Goal: Browse casually: Explore the website without a specific task or goal

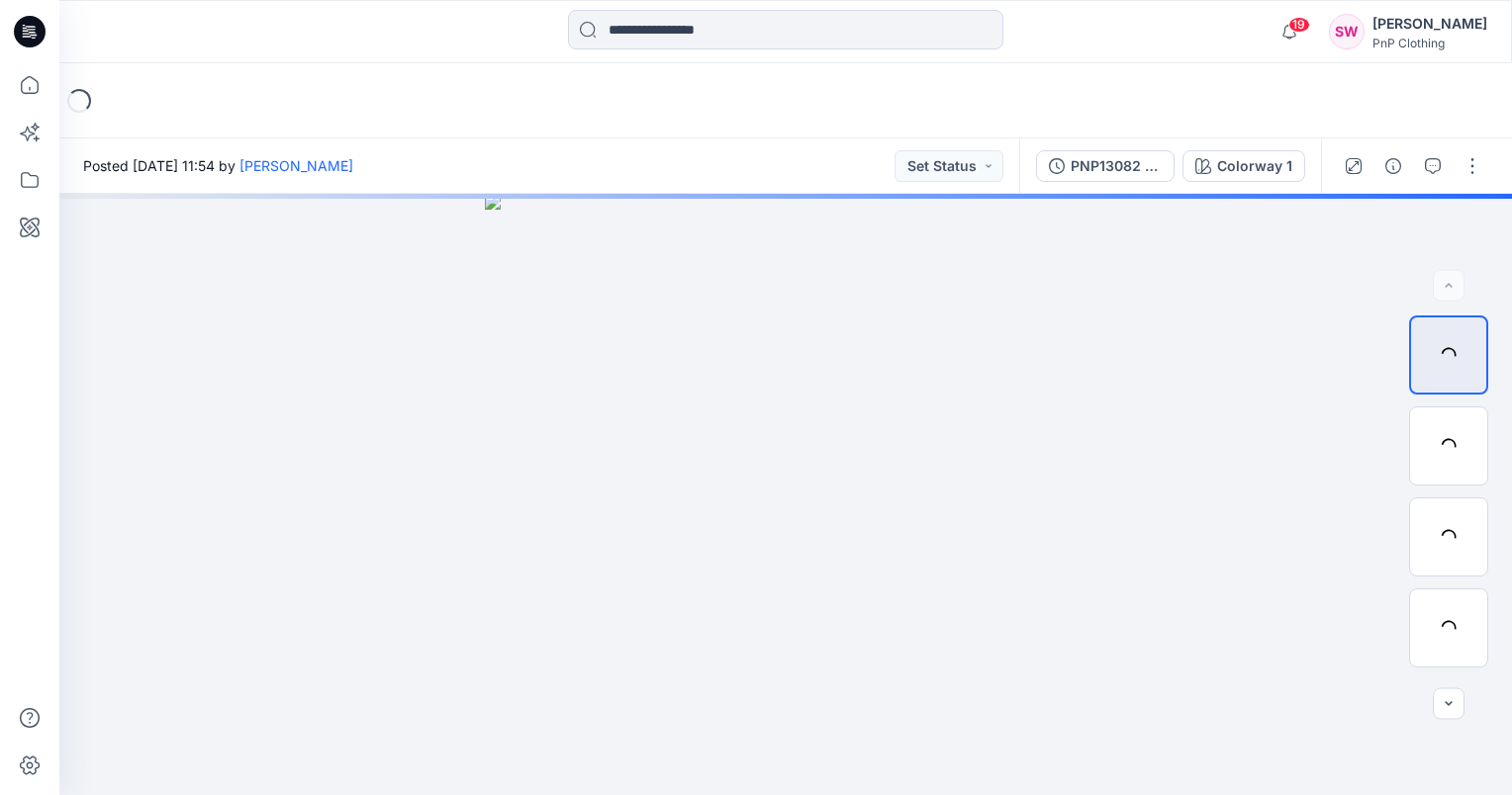
scroll to position [20078, 0]
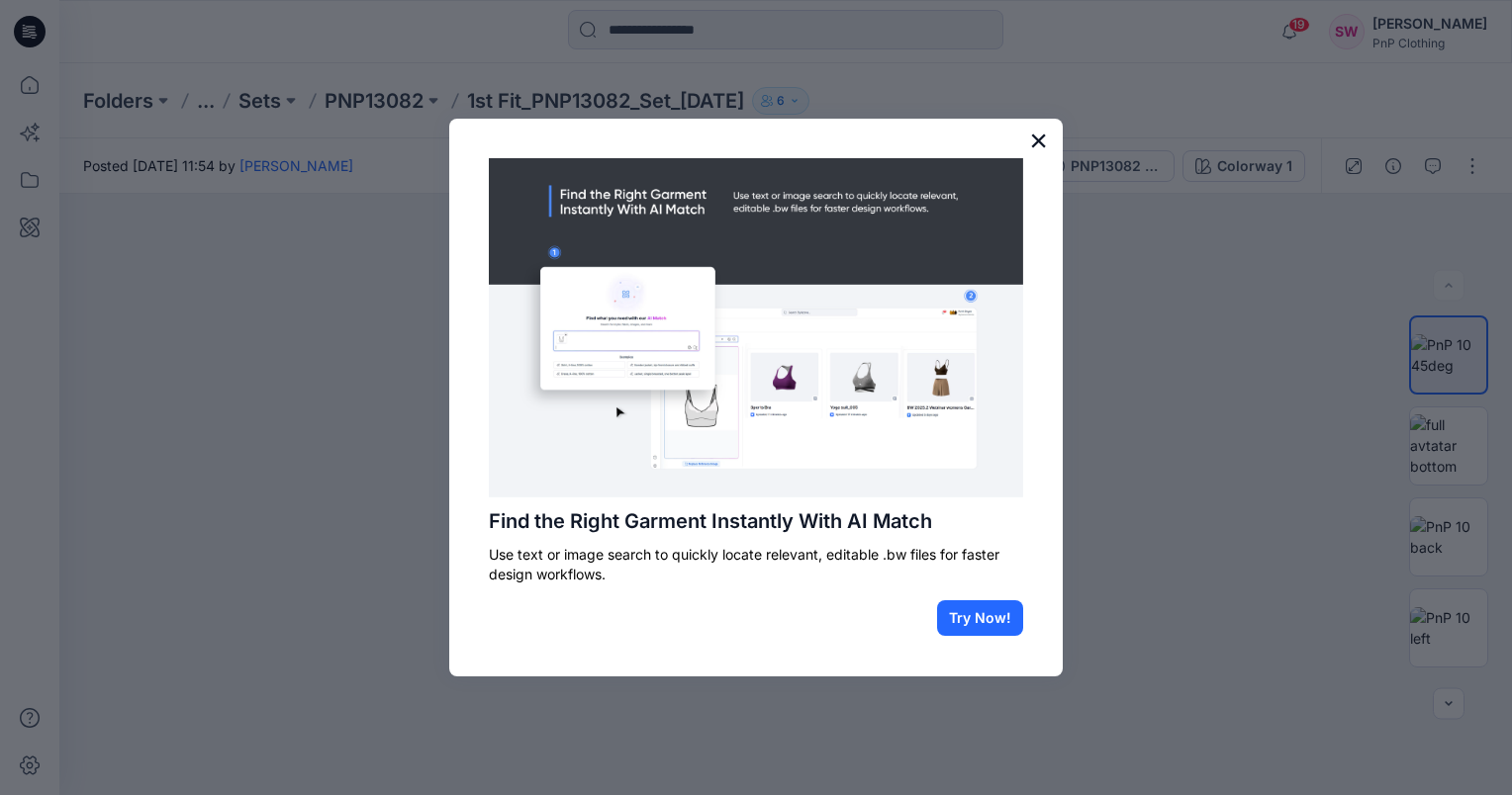
click at [1037, 141] on button "×" at bounding box center [1038, 141] width 19 height 32
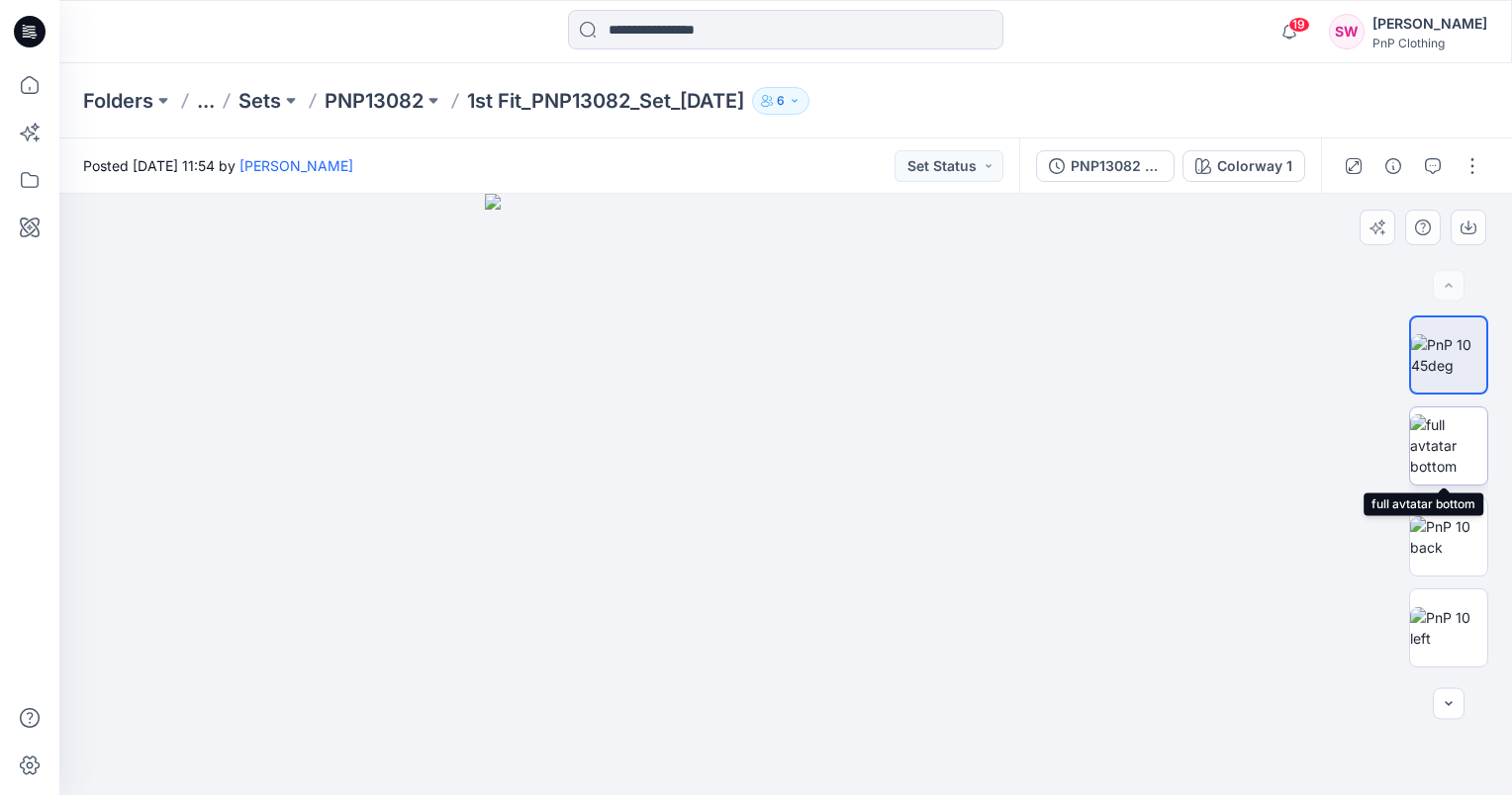
click at [1442, 417] on img at bounding box center [1448, 446] width 77 height 63
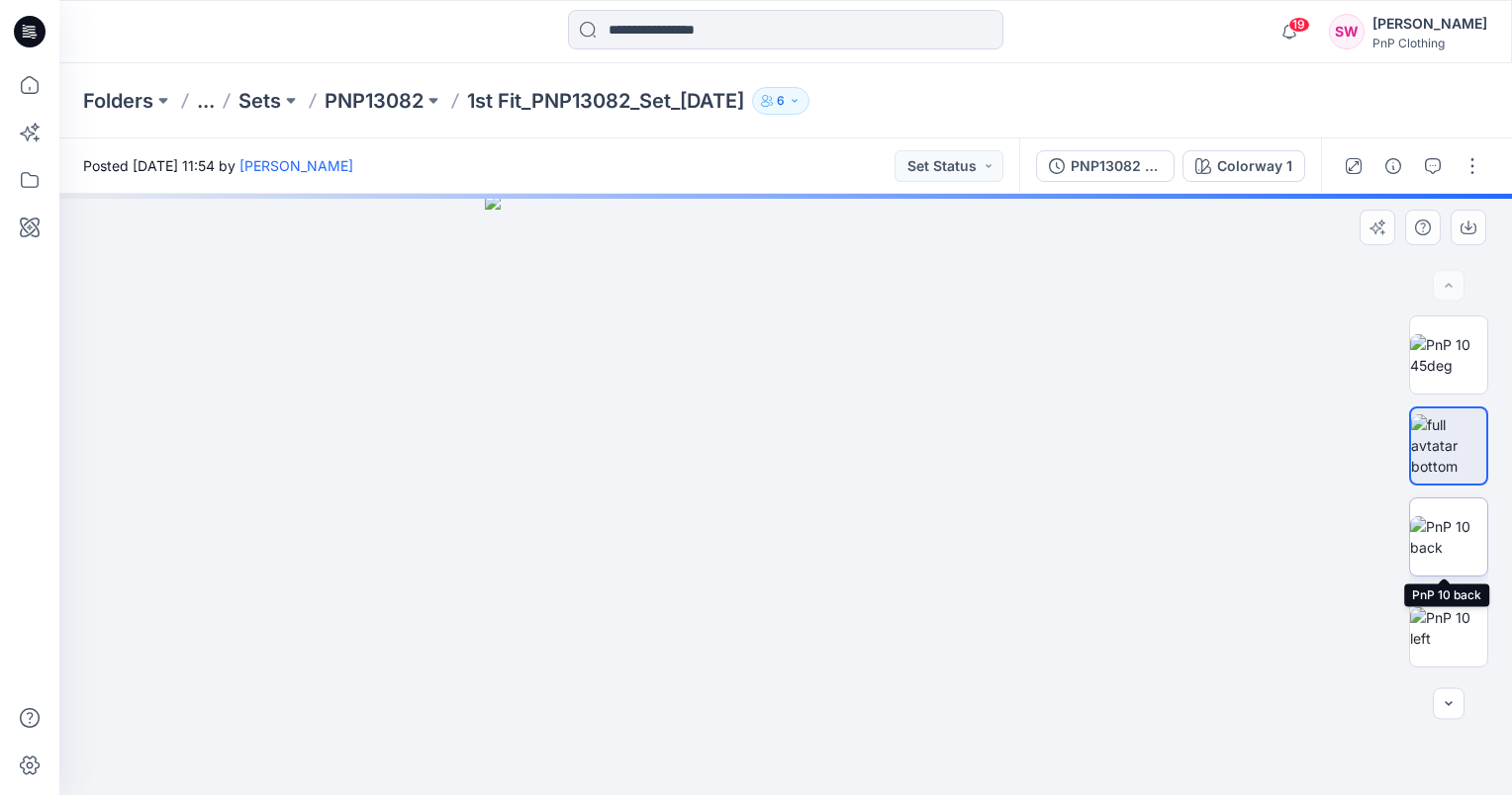
click at [1451, 544] on img at bounding box center [1448, 537] width 77 height 42
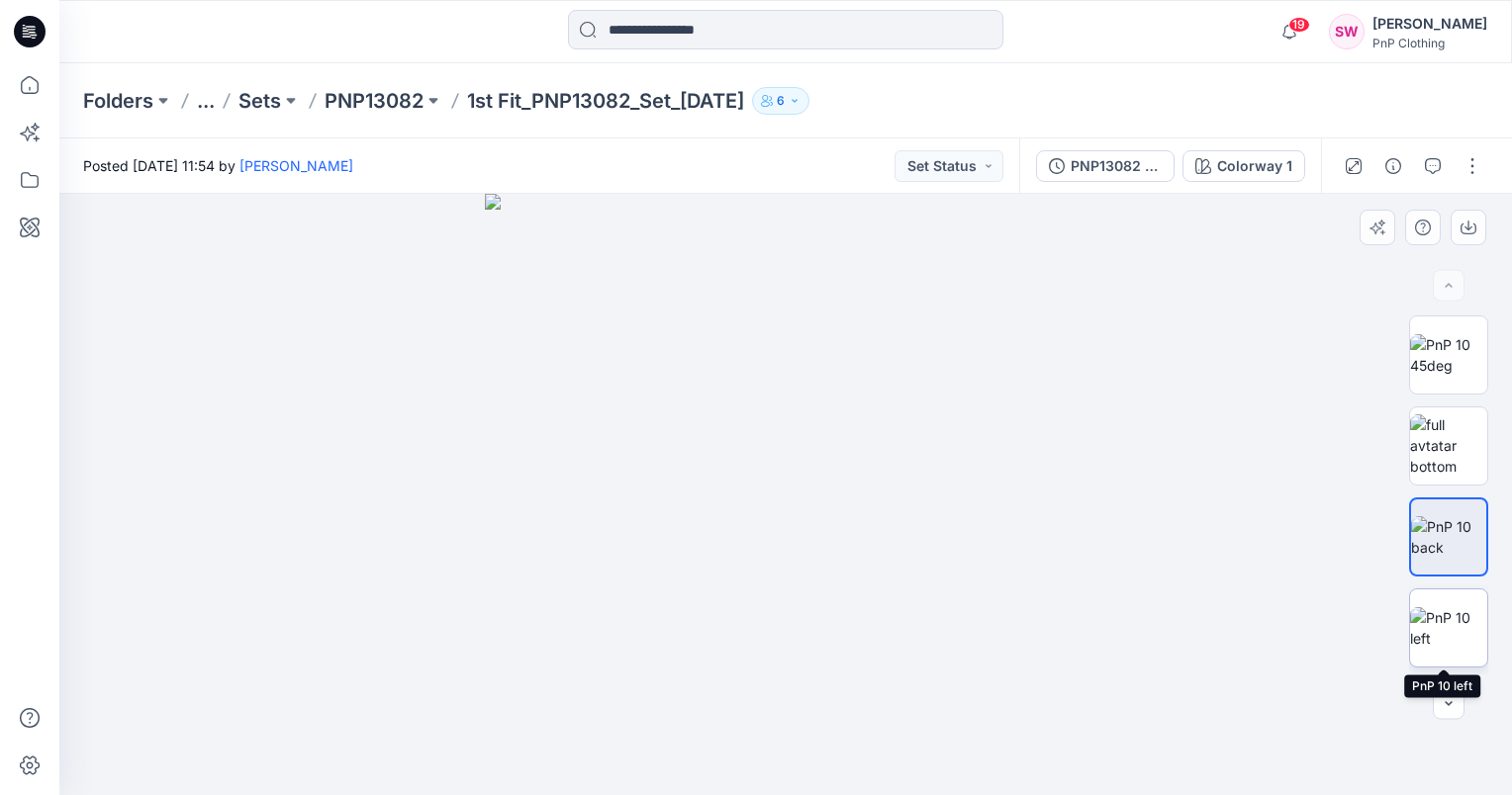
click at [1447, 607] on img at bounding box center [1448, 628] width 77 height 42
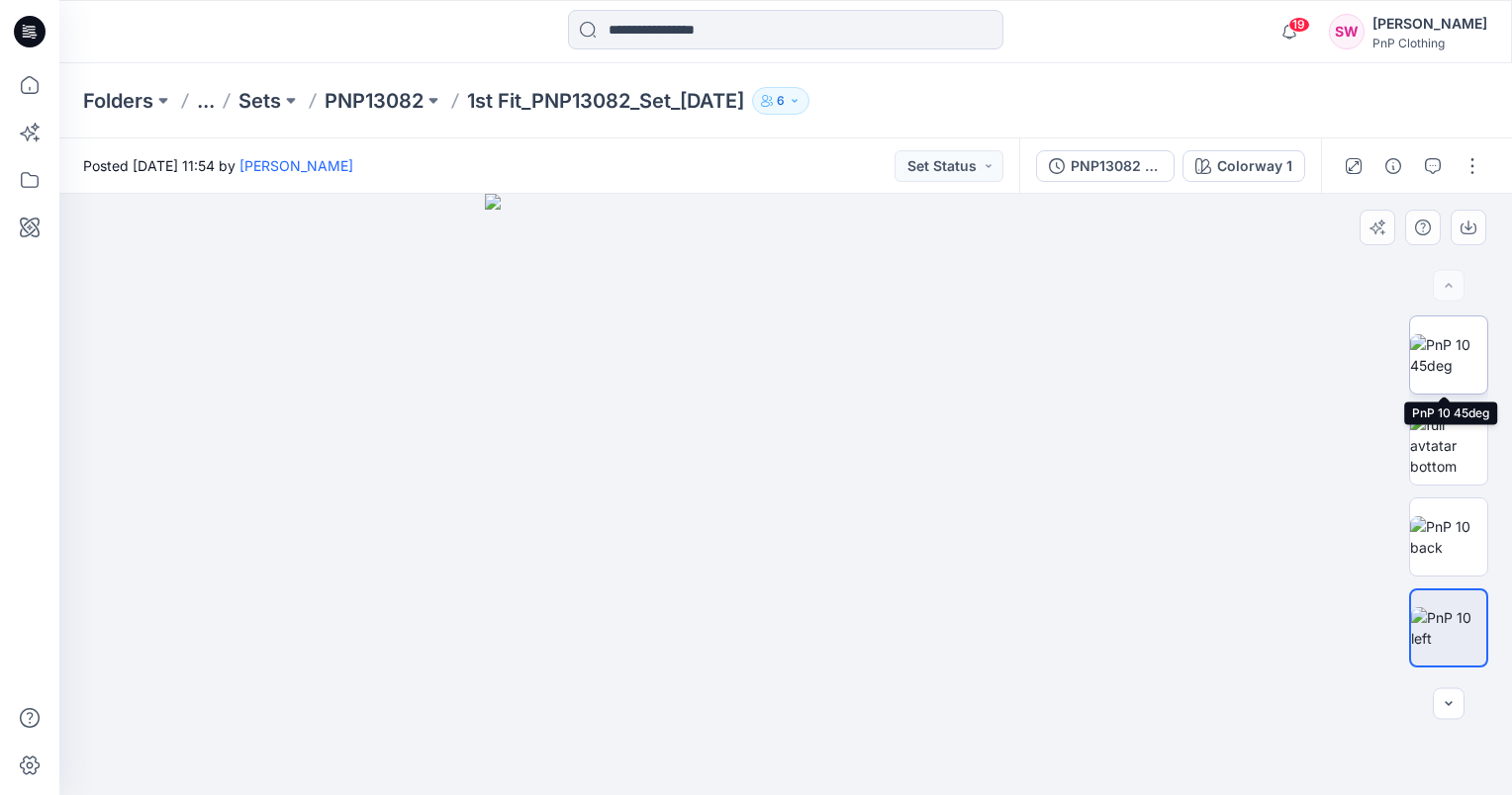
click at [1447, 370] on img at bounding box center [1448, 355] width 77 height 42
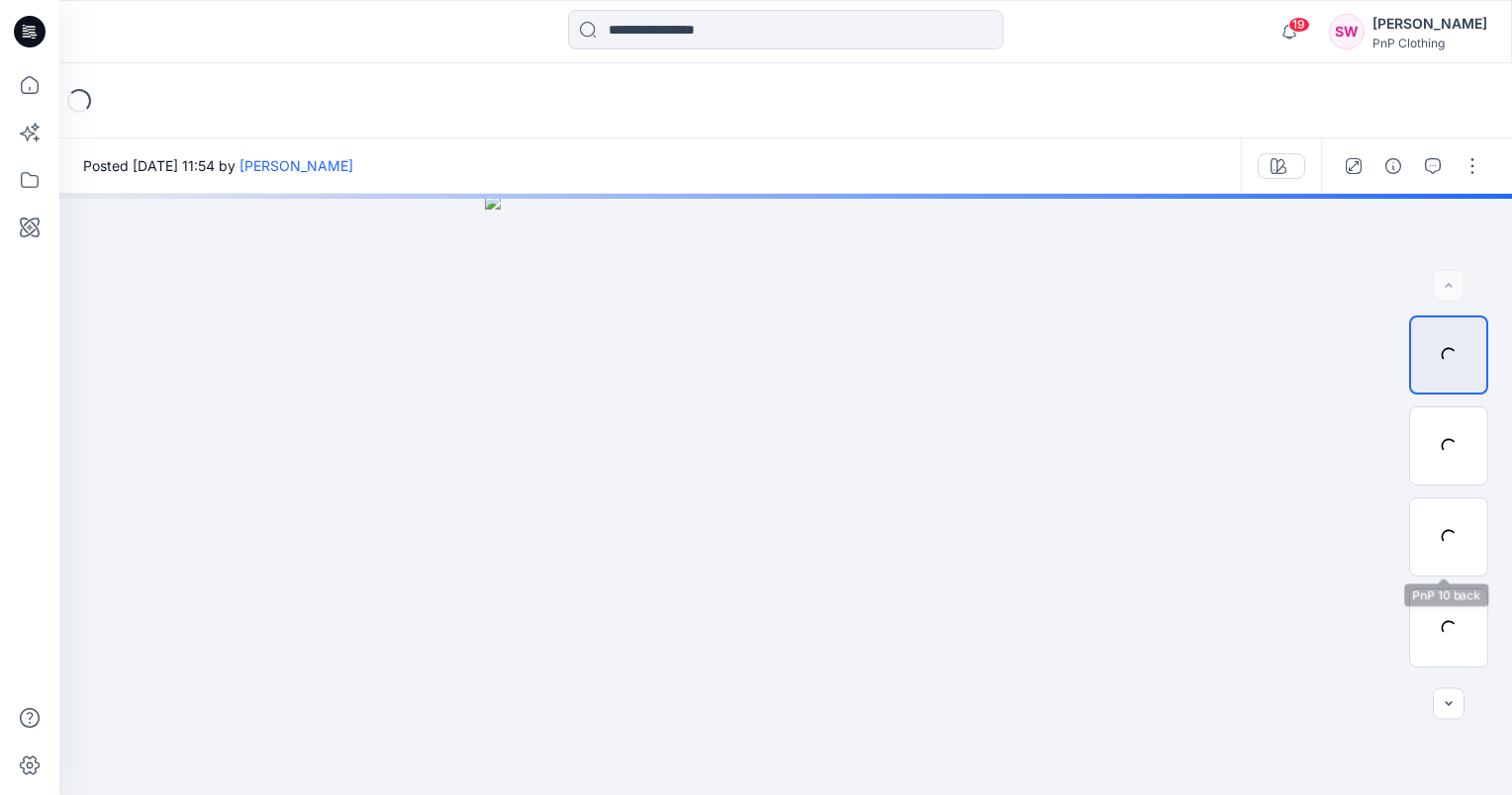
scroll to position [20078, 0]
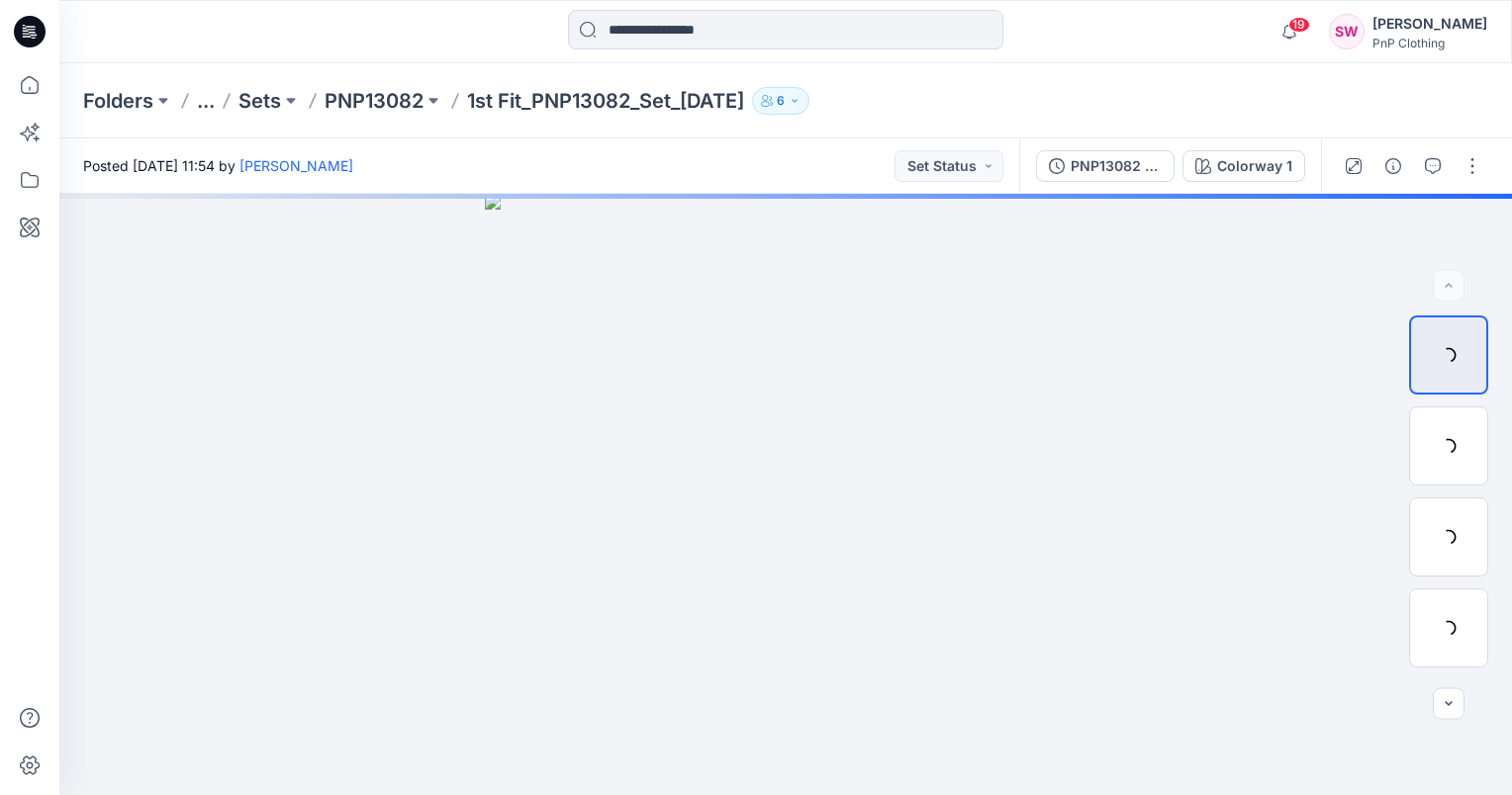
scroll to position [20078, 0]
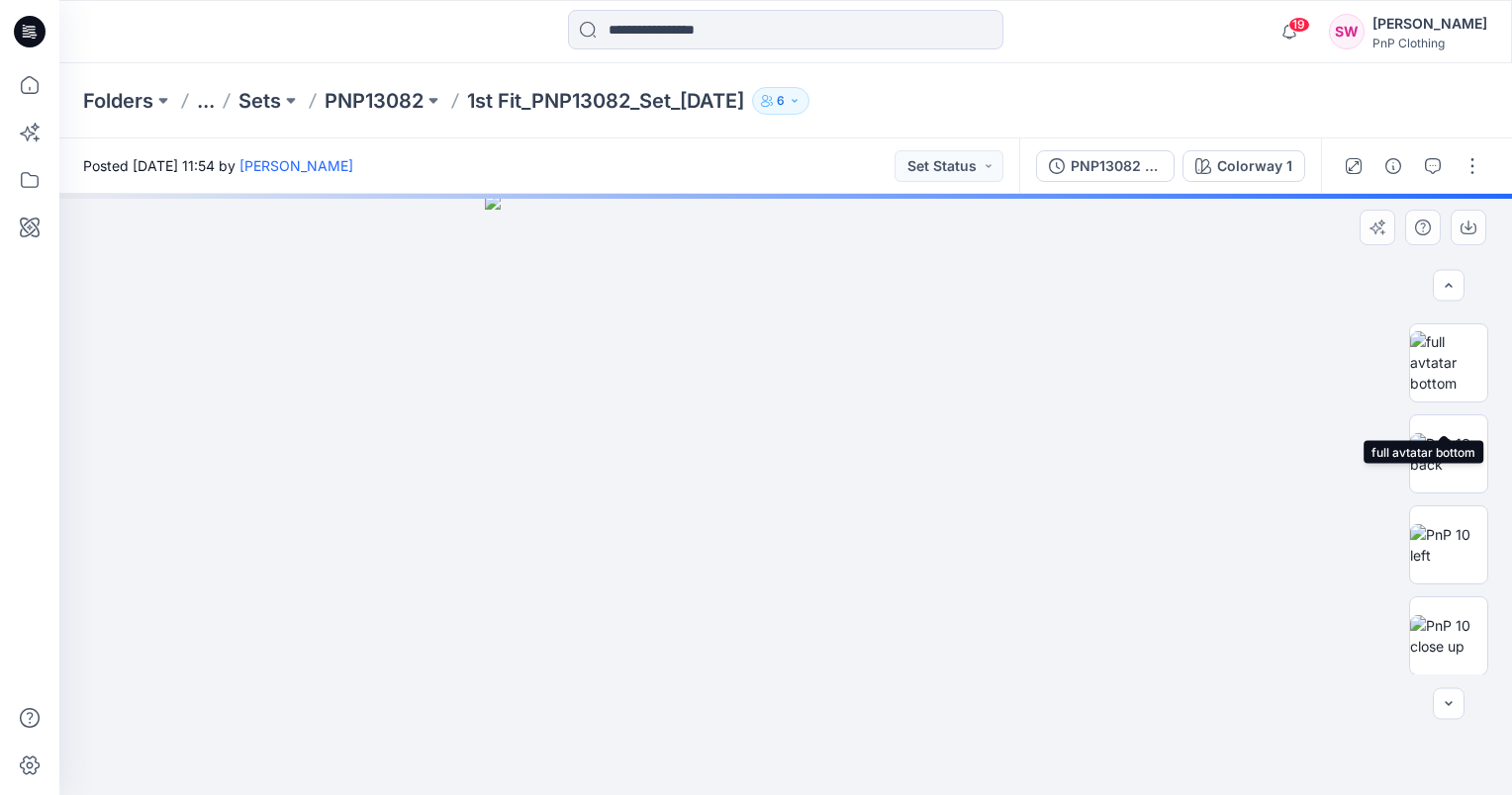
scroll to position [99, 0]
click at [830, 372] on img at bounding box center [785, 494] width 602 height 601
click at [775, 386] on img at bounding box center [785, 494] width 602 height 601
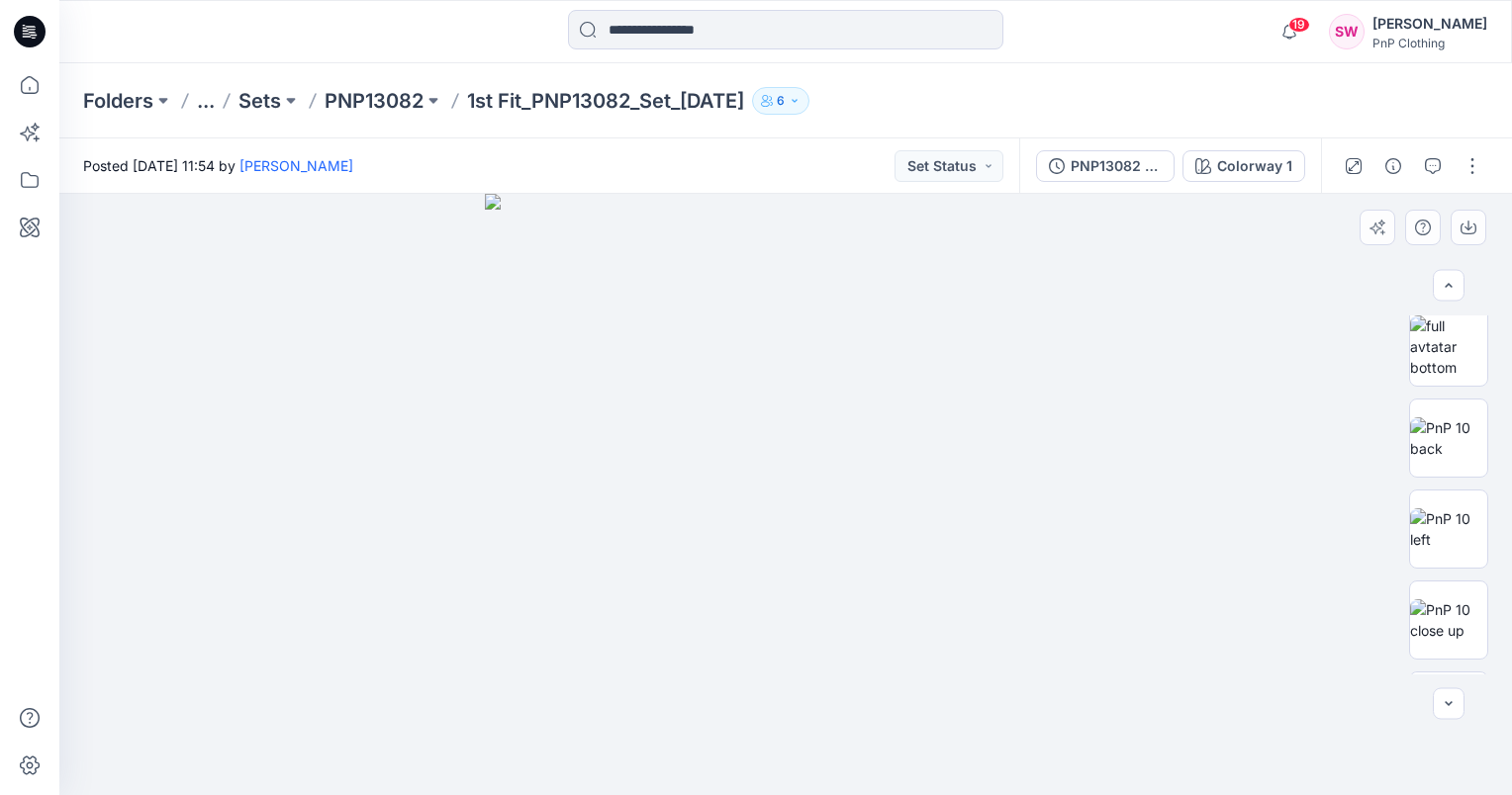
click at [764, 369] on img at bounding box center [785, 494] width 602 height 601
click at [466, 329] on div at bounding box center [785, 494] width 1452 height 601
click at [939, 179] on button "Set Status" at bounding box center [949, 167] width 109 height 32
click at [1215, 253] on div at bounding box center [785, 494] width 1452 height 601
click at [1467, 452] on img at bounding box center [1448, 439] width 77 height 42
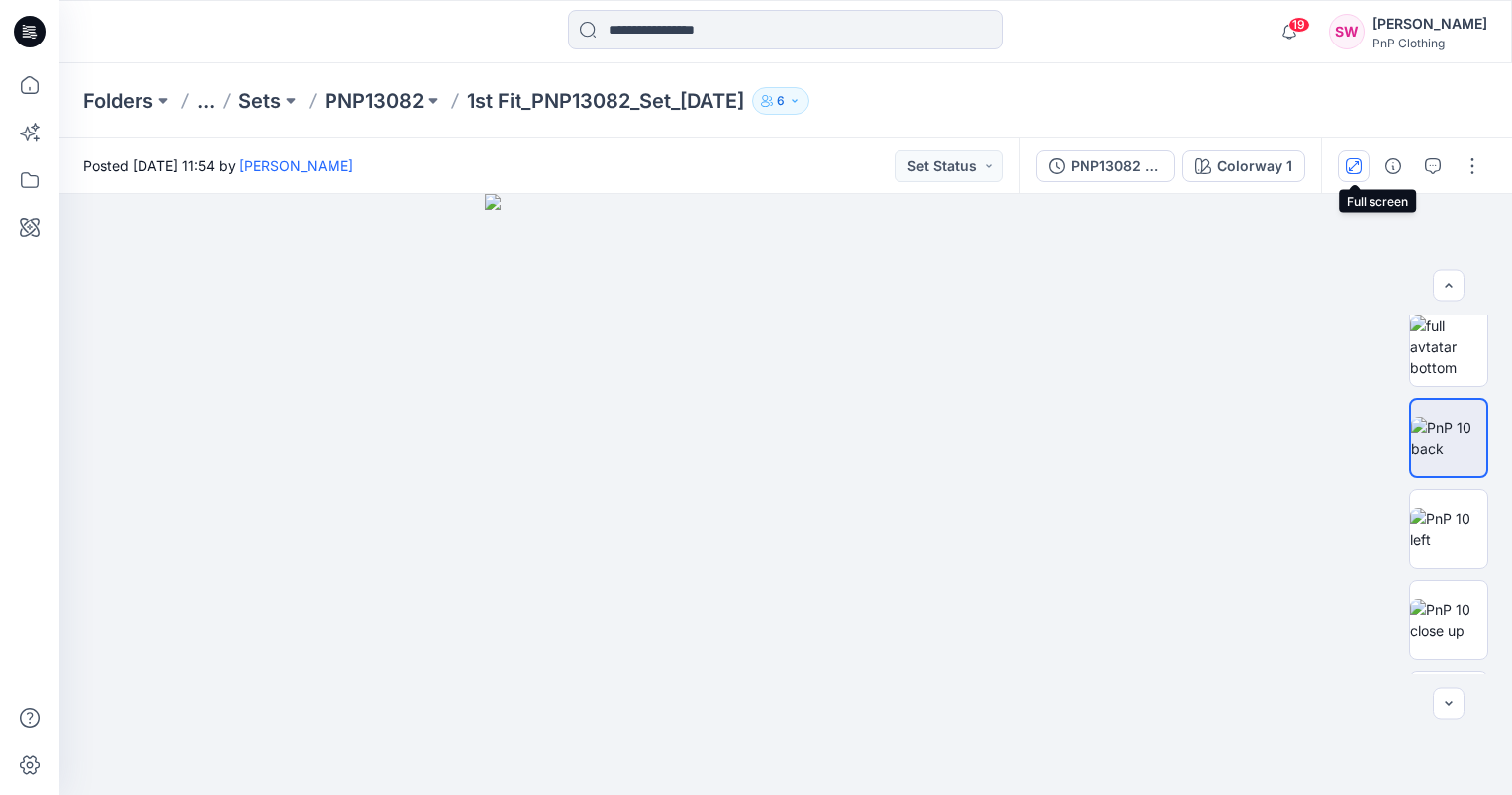
click at [1356, 161] on icon "button" at bounding box center [1354, 165] width 10 height 10
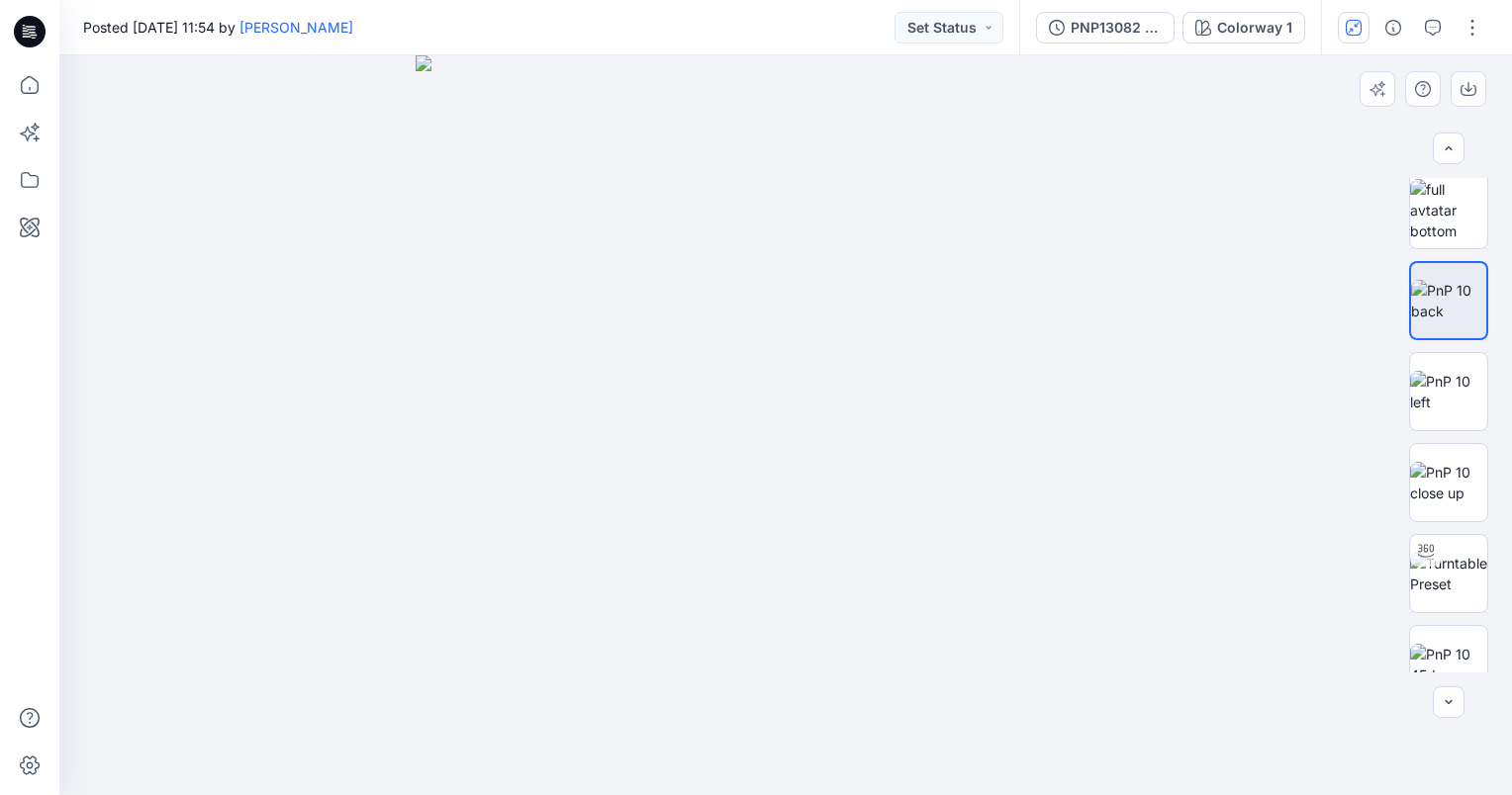
drag, startPoint x: 996, startPoint y: 184, endPoint x: 975, endPoint y: 215, distance: 37.4
click at [996, 185] on img at bounding box center [786, 426] width 741 height 740
click at [1458, 474] on img at bounding box center [1448, 482] width 77 height 42
